Goal: Use online tool/utility

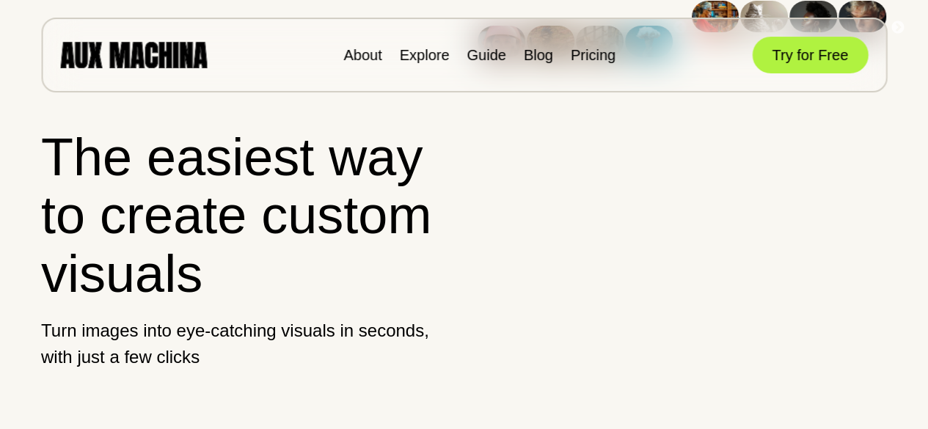
scroll to position [376, 0]
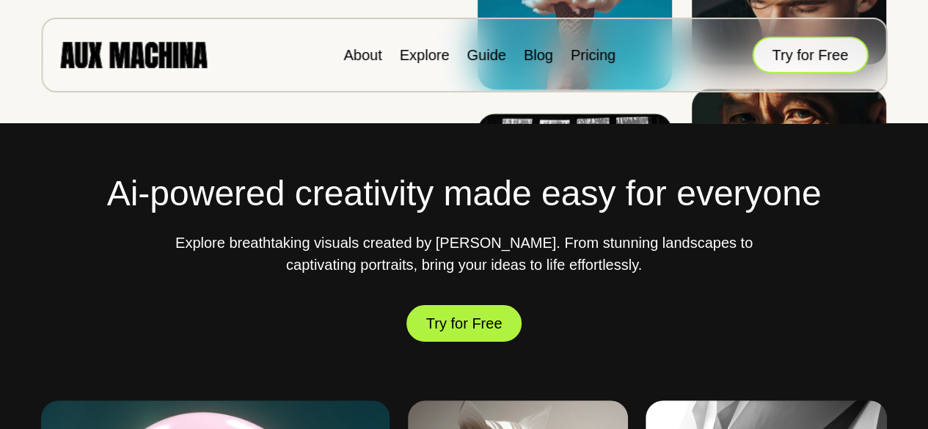
click at [803, 43] on button "Try for Free" at bounding box center [810, 55] width 116 height 37
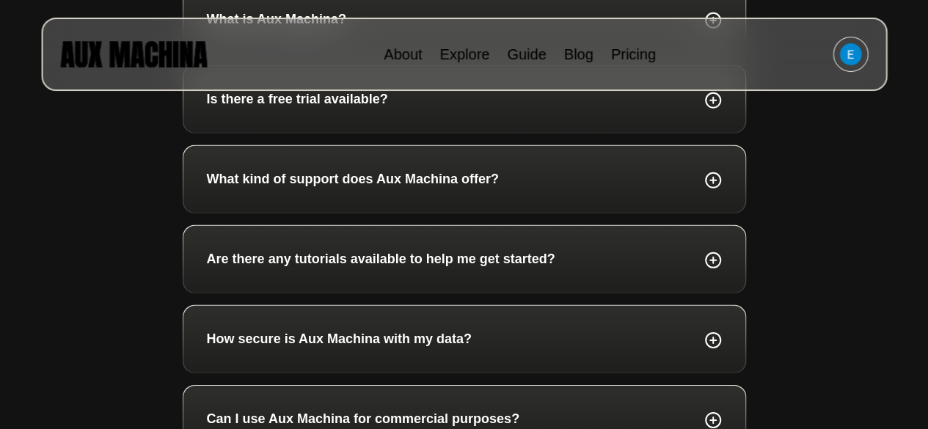
scroll to position [5174, 0]
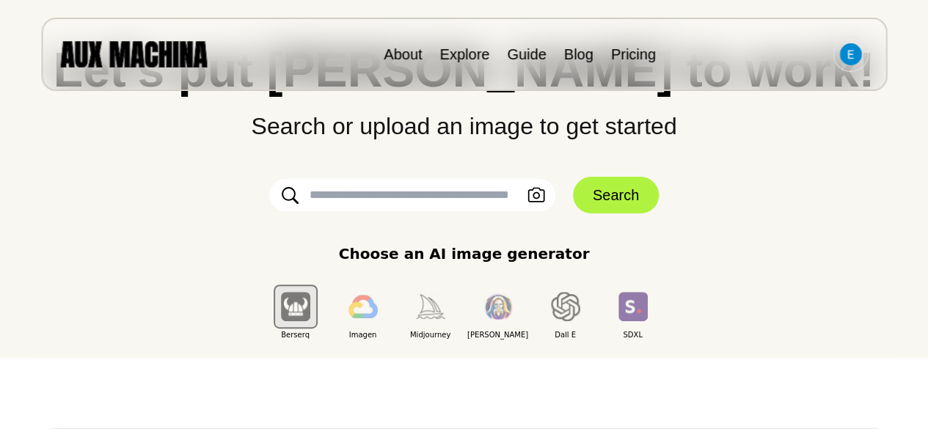
scroll to position [110, 0]
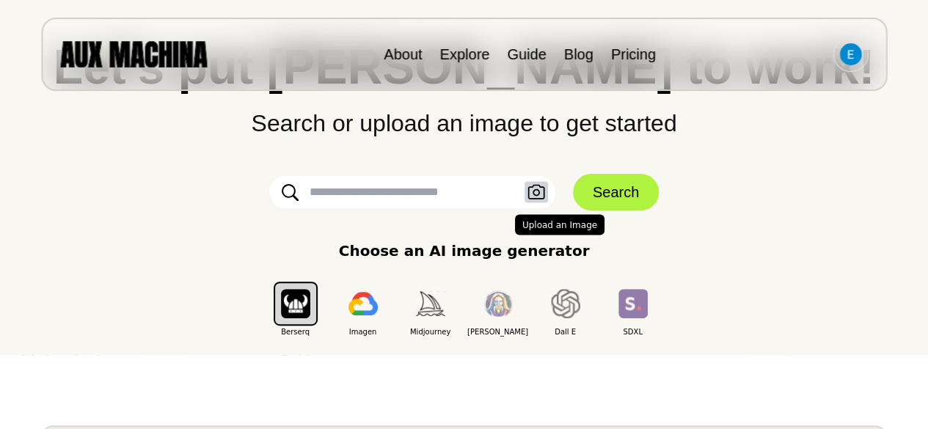
click at [546, 186] on button "Upload an Image" at bounding box center [535, 192] width 23 height 21
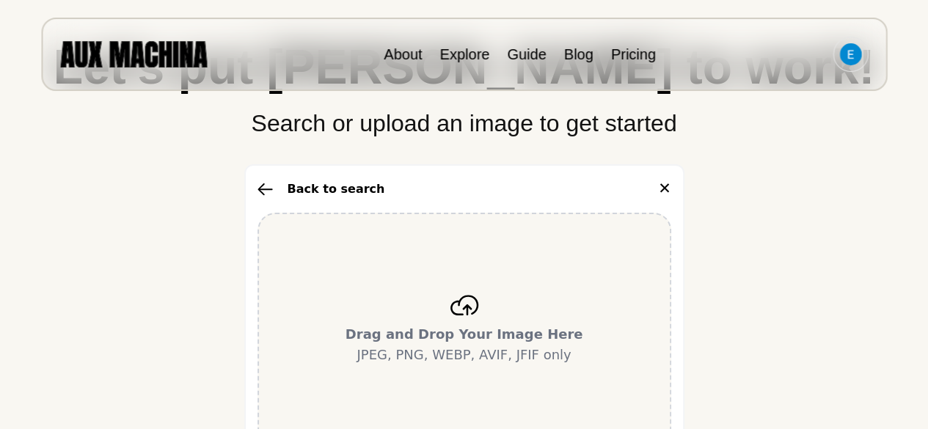
click at [464, 356] on p "Drag and Drop Your Image Here JPEG, PNG, WEBP, AVIF, JFIF only" at bounding box center [464, 344] width 238 height 41
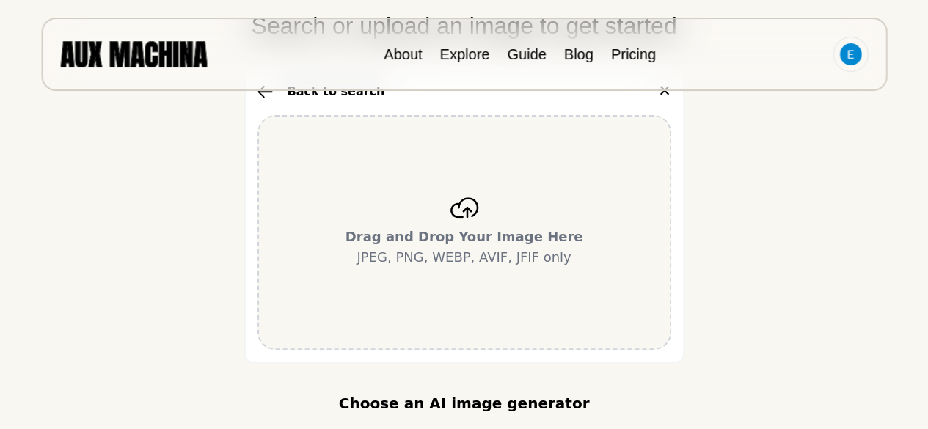
scroll to position [230, 0]
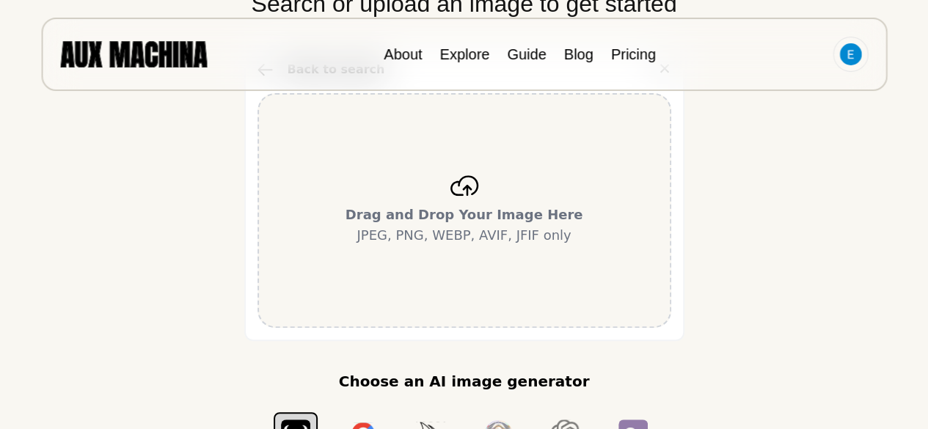
click at [405, 249] on div "Drag and Drop Your Image Here JPEG, PNG, WEBP, AVIF, JFIF only" at bounding box center [464, 210] width 414 height 235
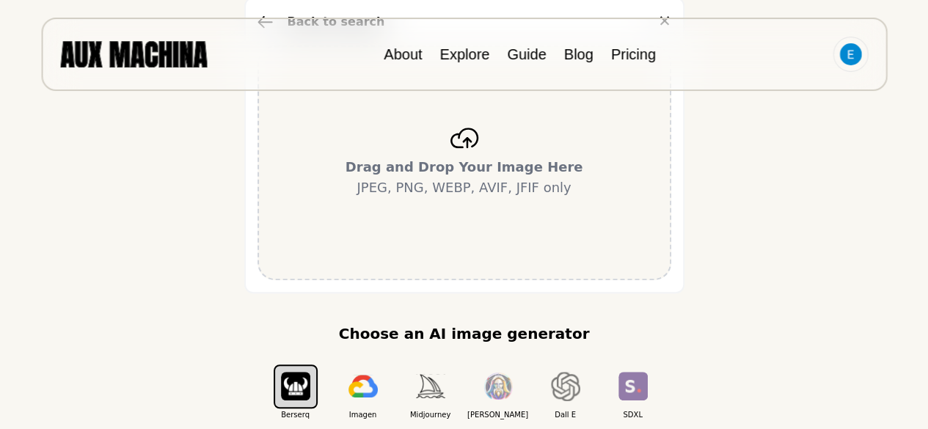
scroll to position [0, 0]
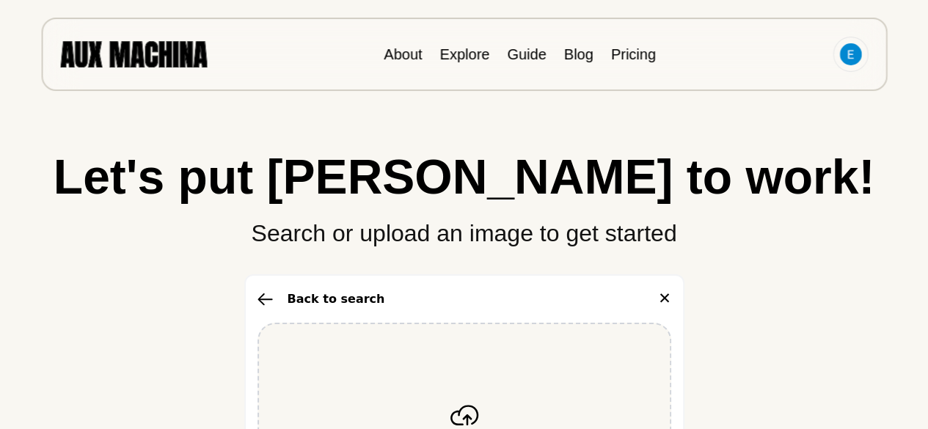
click at [258, 305] on icon "button" at bounding box center [264, 299] width 15 height 13
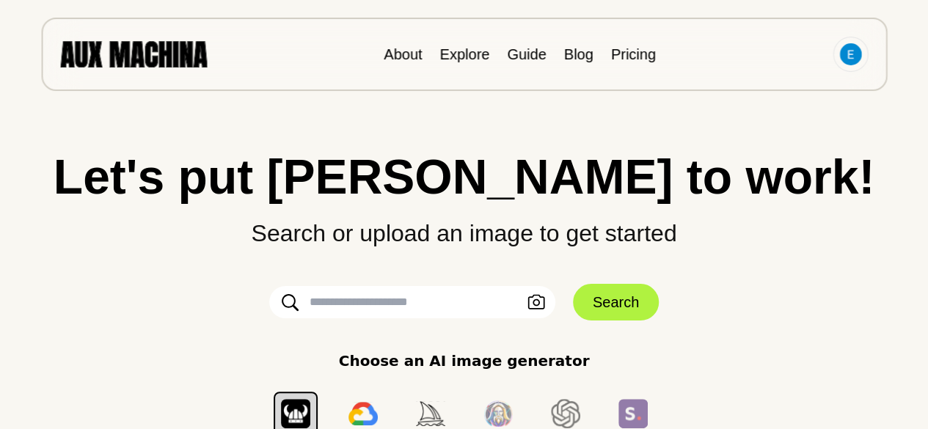
click at [340, 299] on input "text" at bounding box center [412, 302] width 286 height 32
type input "**********"
click button "Search" at bounding box center [616, 302] width 86 height 37
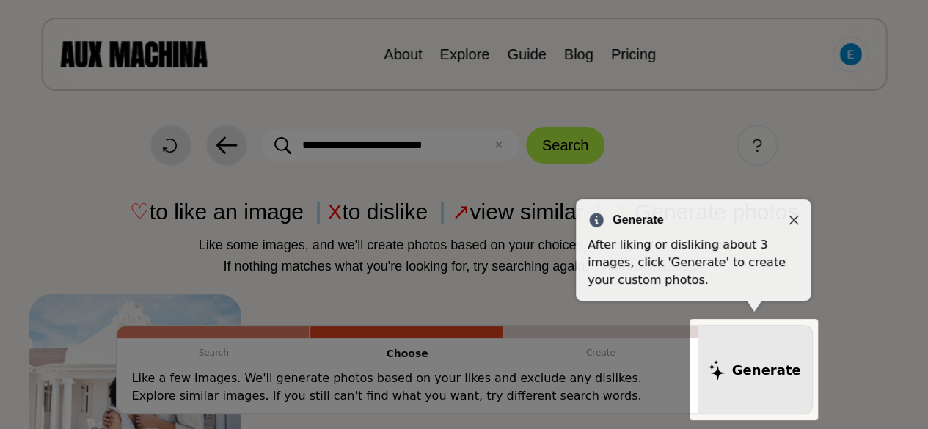
click at [797, 215] on icon "Close" at bounding box center [794, 220] width 10 height 10
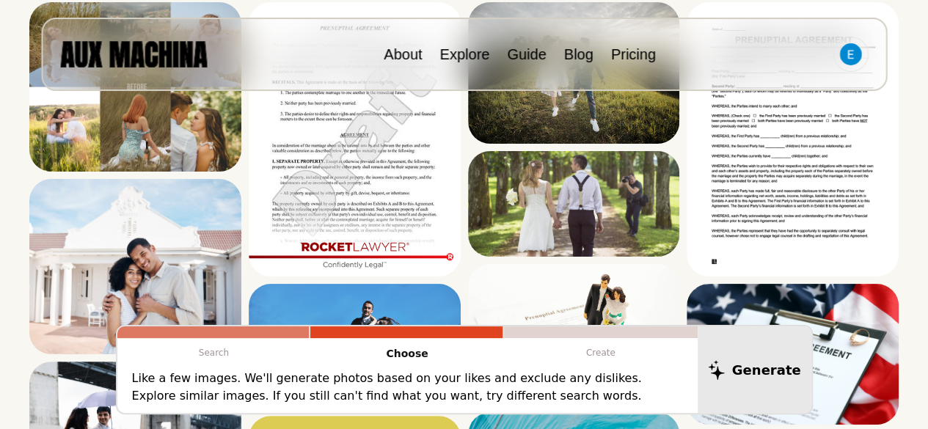
scroll to position [169, 0]
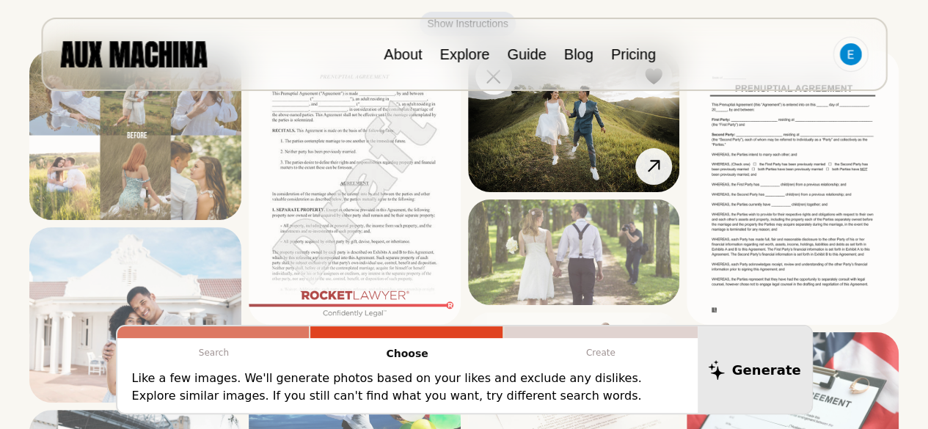
click at [497, 119] on img at bounding box center [574, 122] width 212 height 142
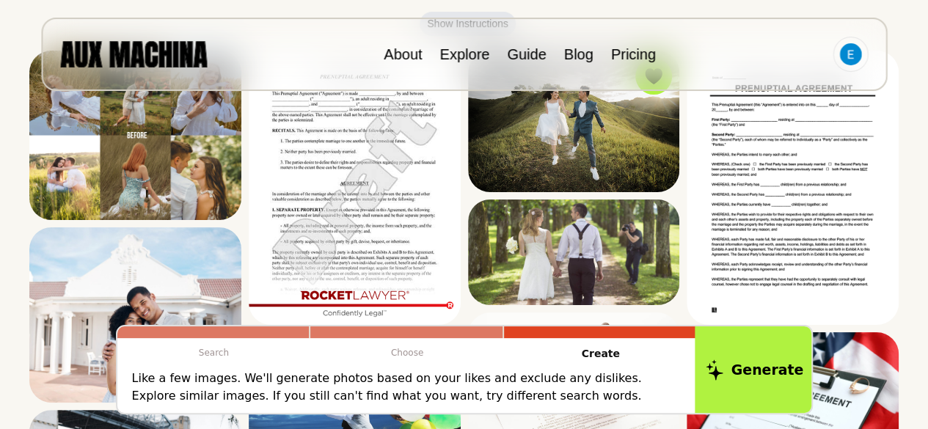
click at [756, 364] on button "Generate" at bounding box center [755, 369] width 120 height 91
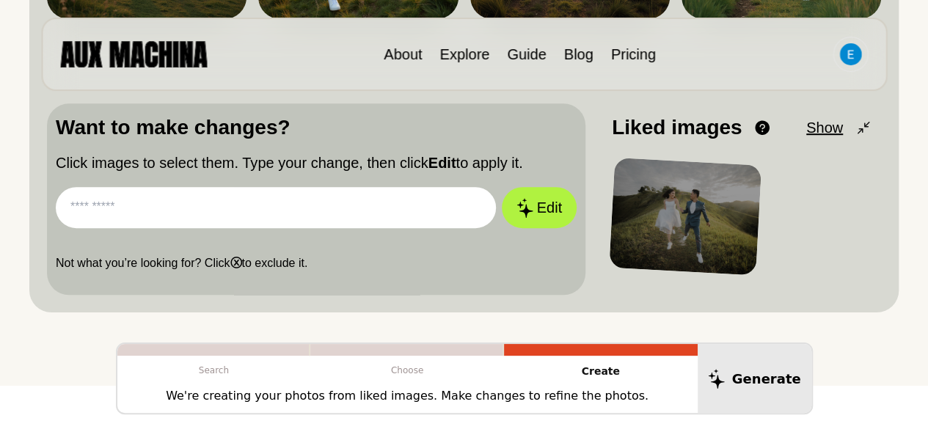
scroll to position [408, 0]
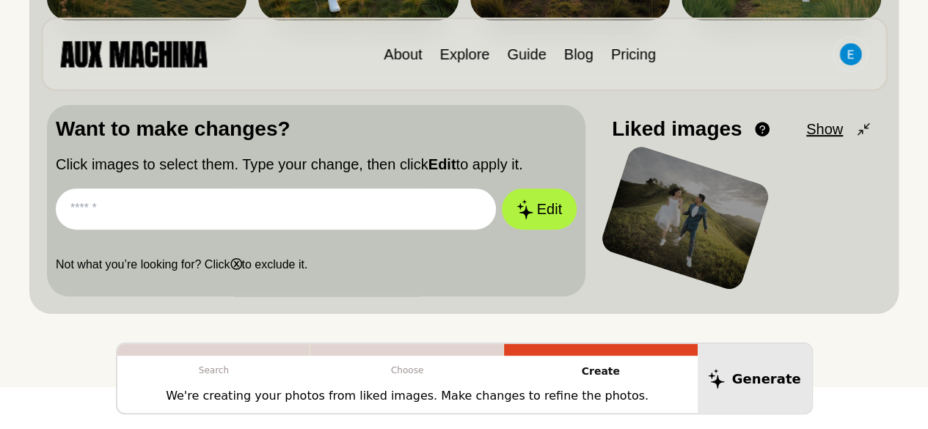
click at [431, 208] on input "text" at bounding box center [276, 209] width 440 height 41
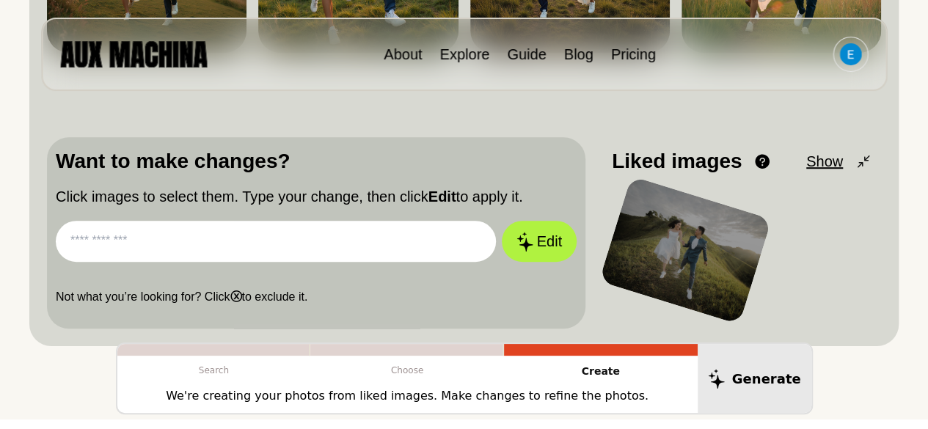
scroll to position [374, 0]
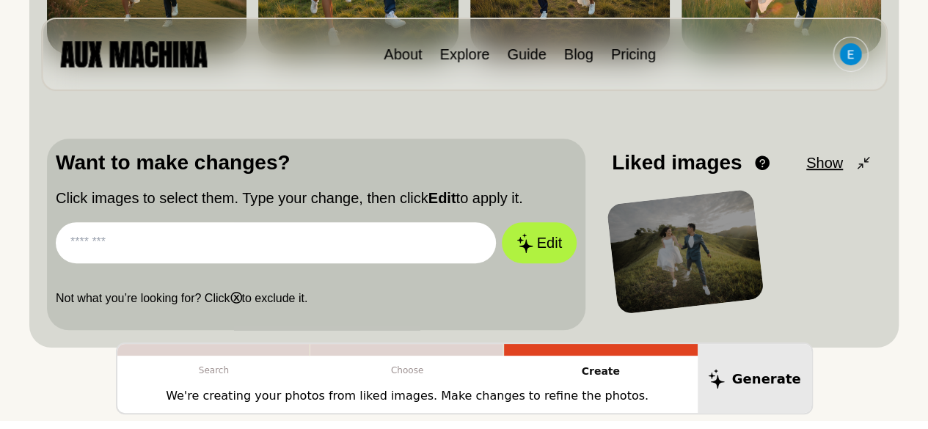
click at [824, 167] on span "Show" at bounding box center [824, 163] width 37 height 22
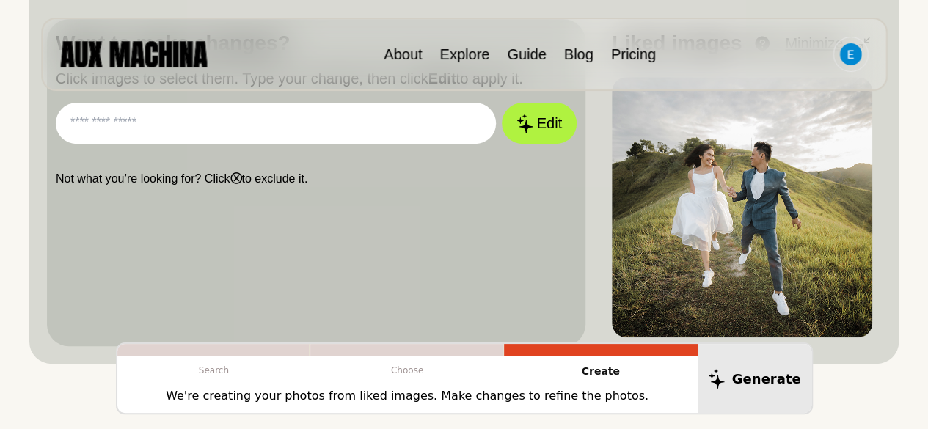
scroll to position [511, 0]
